Goal: Navigation & Orientation: Find specific page/section

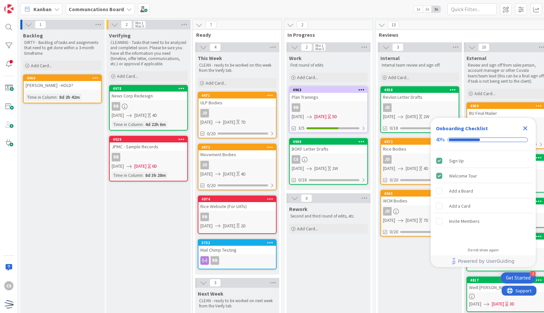
click at [522, 128] on icon "Close Checklist" at bounding box center [525, 128] width 8 height 8
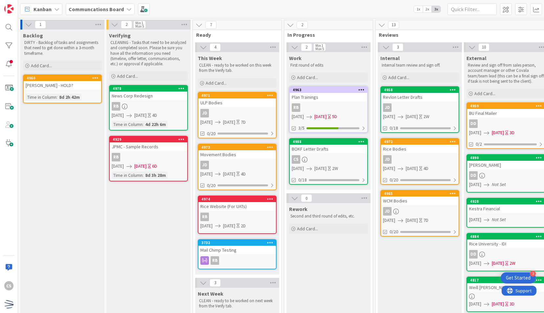
click at [248, 104] on div "ULP Bodies" at bounding box center [237, 103] width 78 height 9
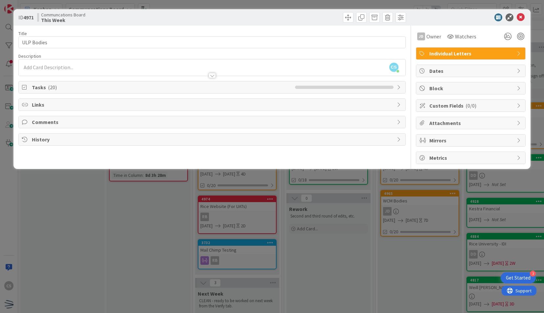
click at [518, 51] on icon at bounding box center [519, 53] width 5 height 5
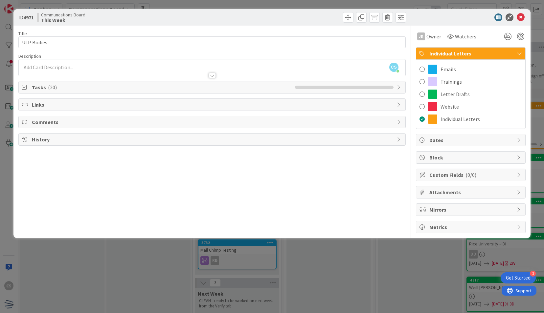
click at [518, 51] on icon at bounding box center [519, 53] width 5 height 5
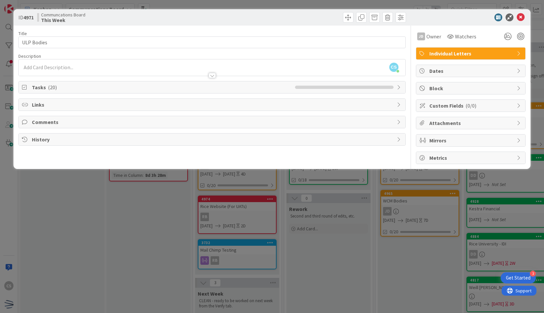
click at [36, 84] on span "Tasks ( 20 )" at bounding box center [161, 87] width 259 height 8
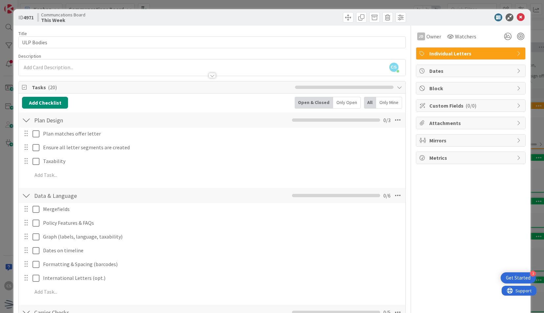
click at [36, 84] on span "Tasks ( 20 )" at bounding box center [161, 87] width 259 height 8
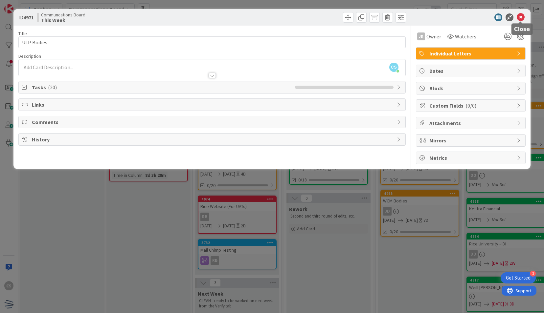
click at [522, 18] on icon at bounding box center [521, 17] width 8 height 8
